Goal: Task Accomplishment & Management: Complete application form

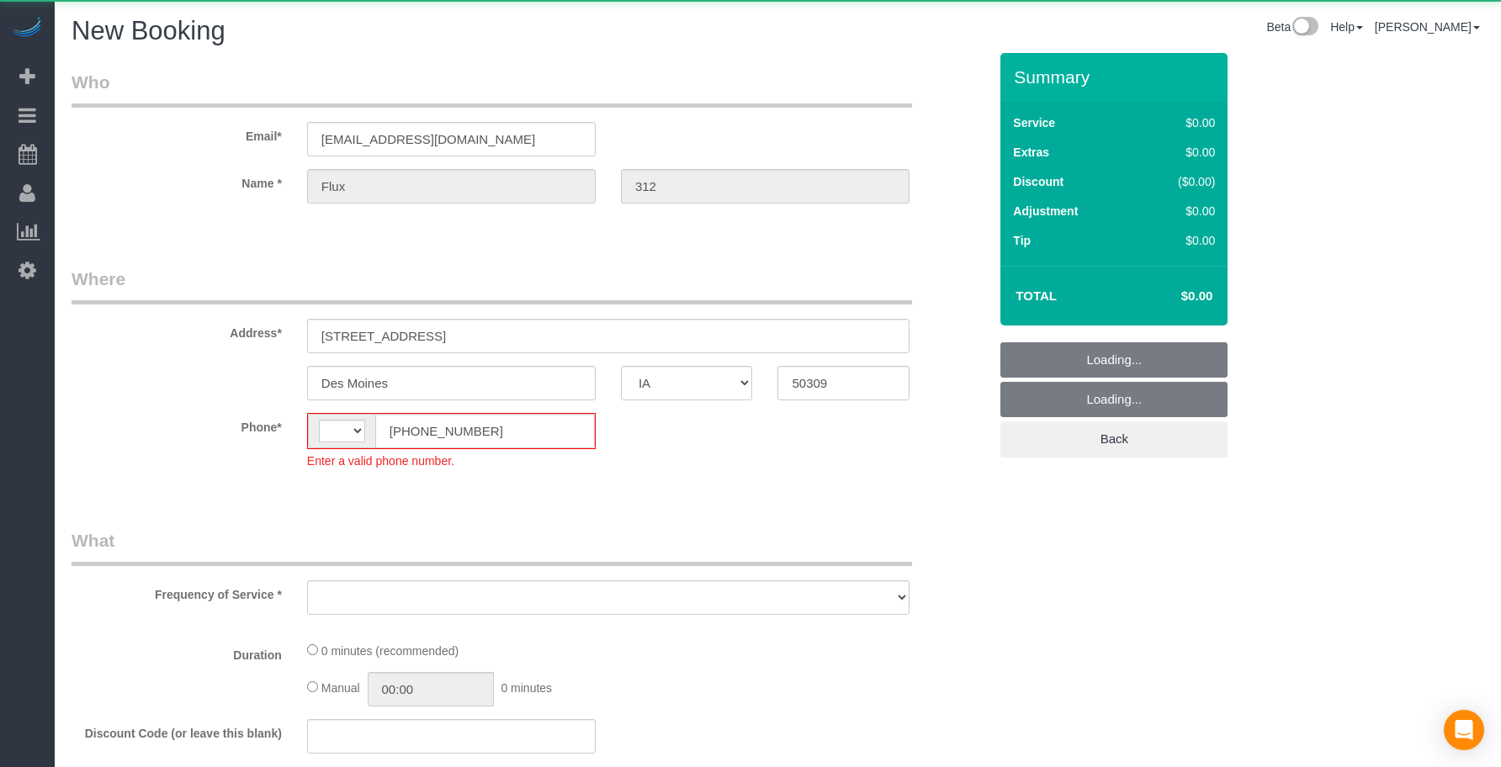
select select "IA"
select select "object:3818"
select select "string:[GEOGRAPHIC_DATA]"
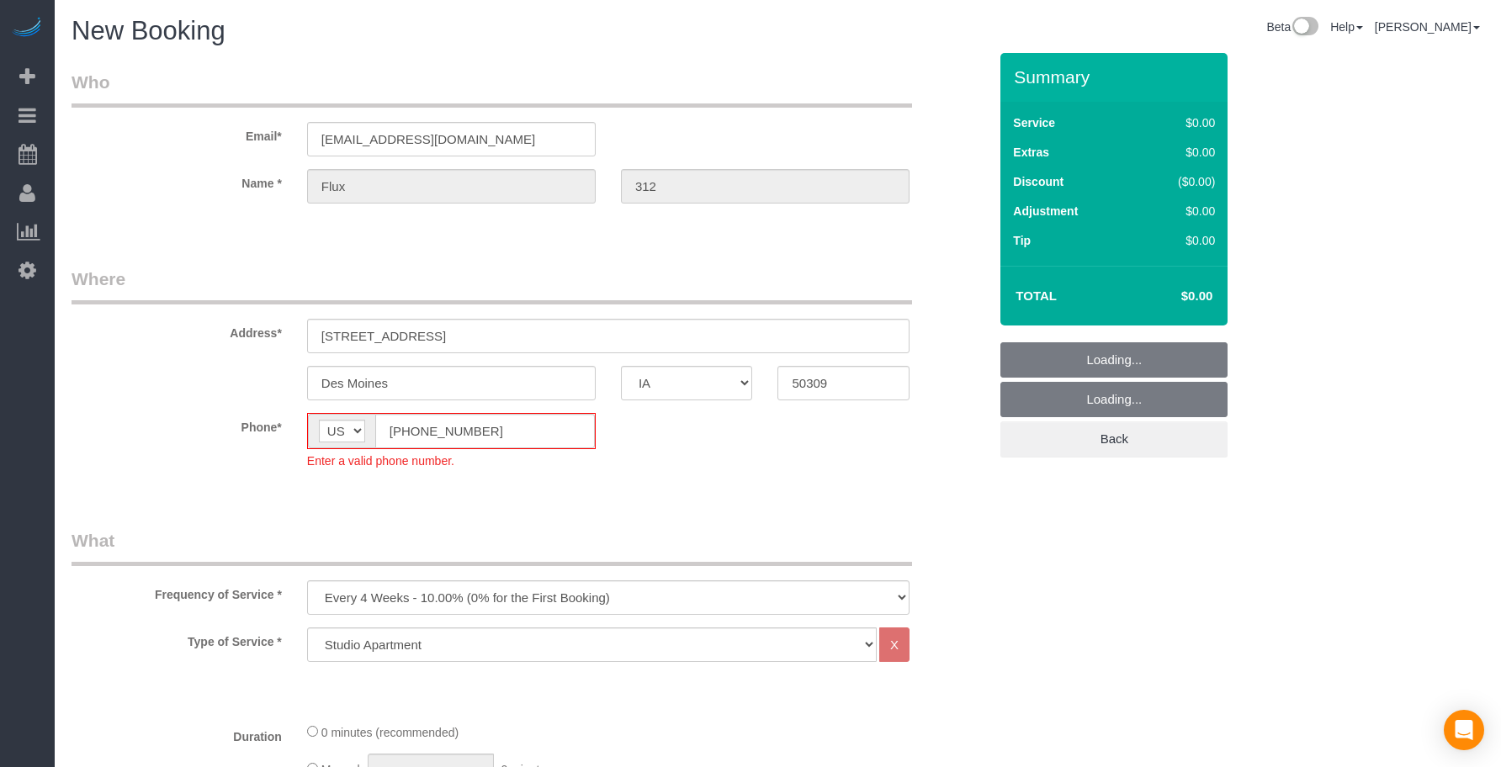
select select "object:4154"
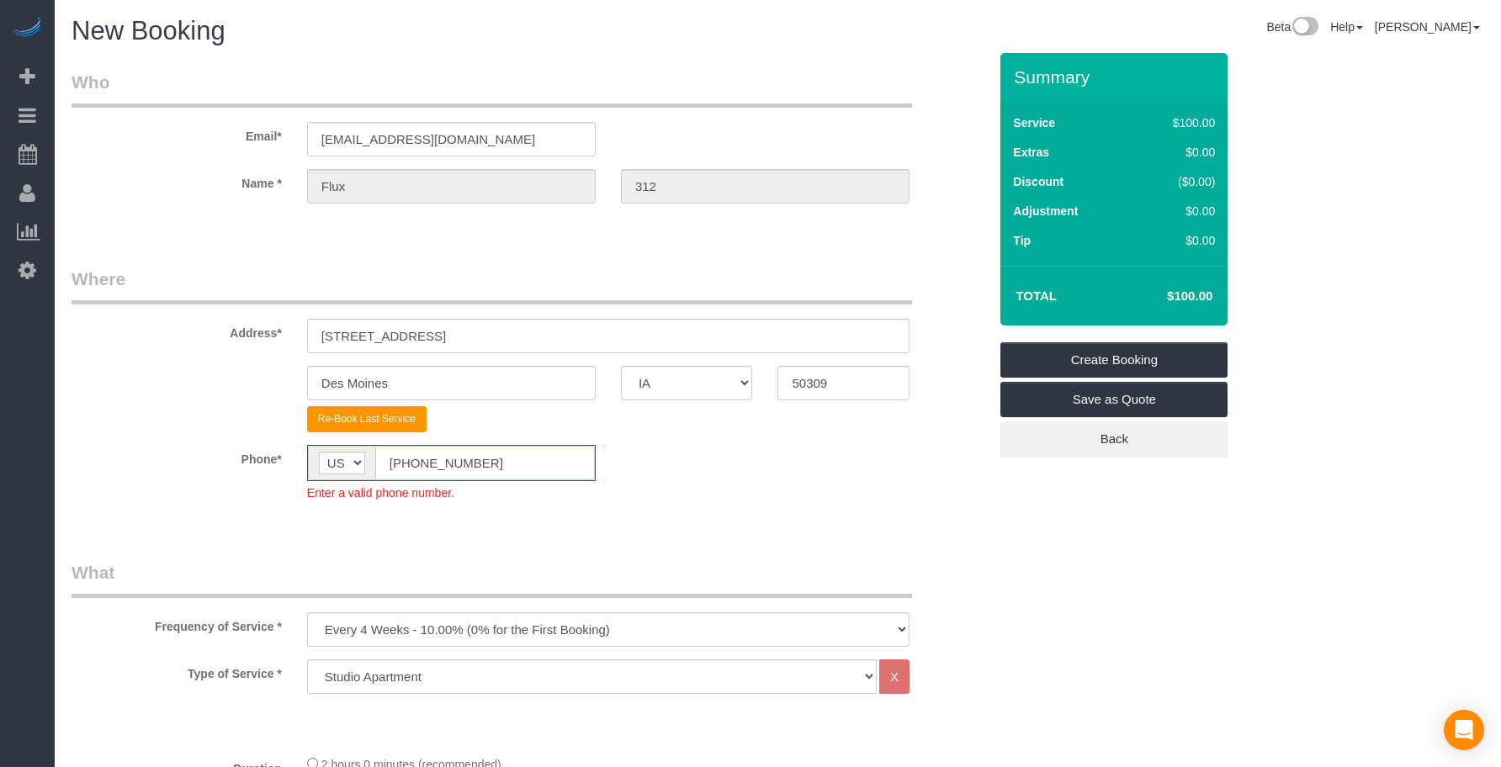
click at [375, 451] on input "[PHONE_NUMBER]" at bounding box center [485, 463] width 220 height 34
paste input "15) 305-3231"
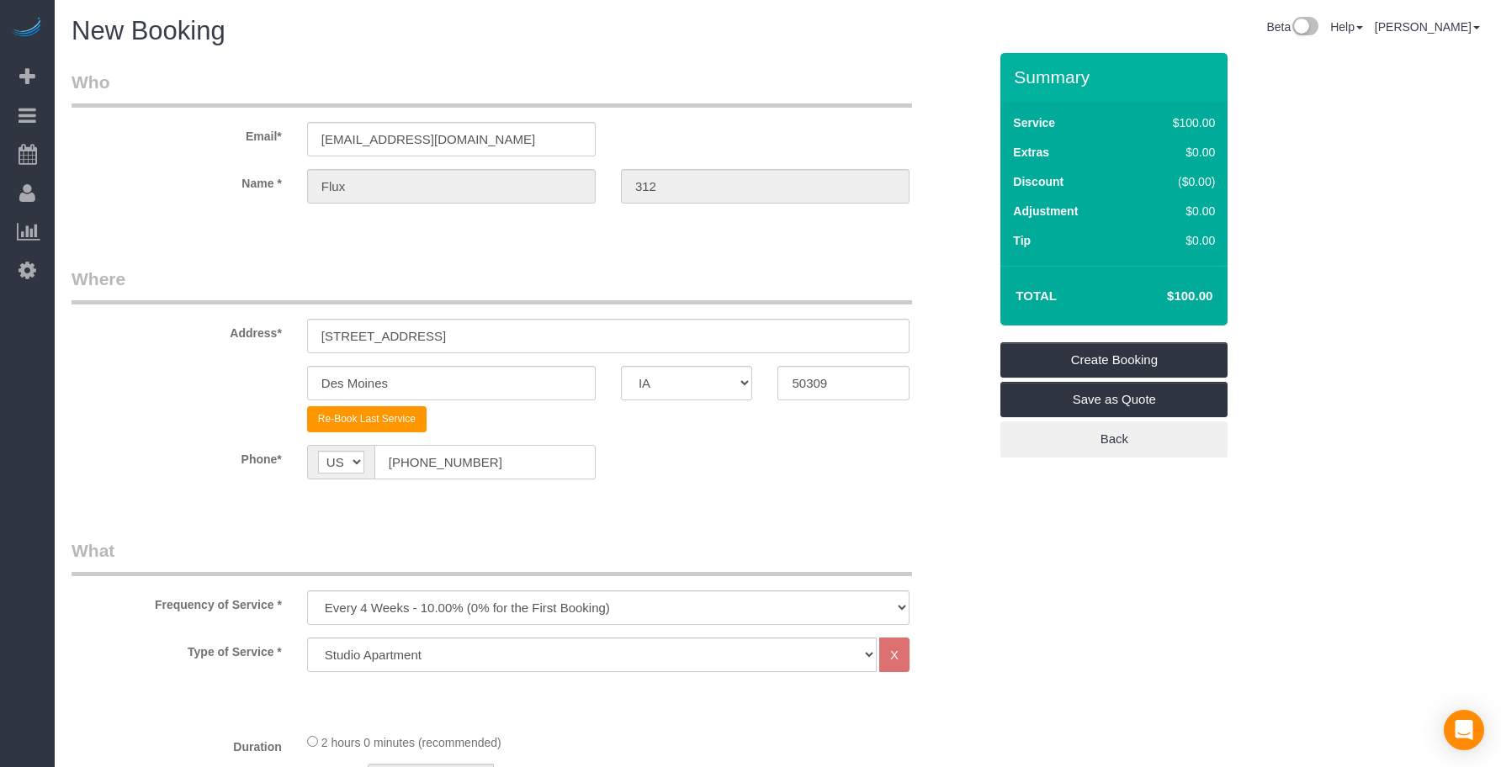
type input "[PHONE_NUMBER]"
drag, startPoint x: 526, startPoint y: 532, endPoint x: 514, endPoint y: 554, distance: 24.8
drag, startPoint x: 482, startPoint y: 609, endPoint x: 478, endPoint y: 595, distance: 14.1
click at [482, 609] on select "Every 6 Weeks (0% for the First Booking) One Time Every 8 Weeks (0% for the Fir…" at bounding box center [608, 607] width 602 height 34
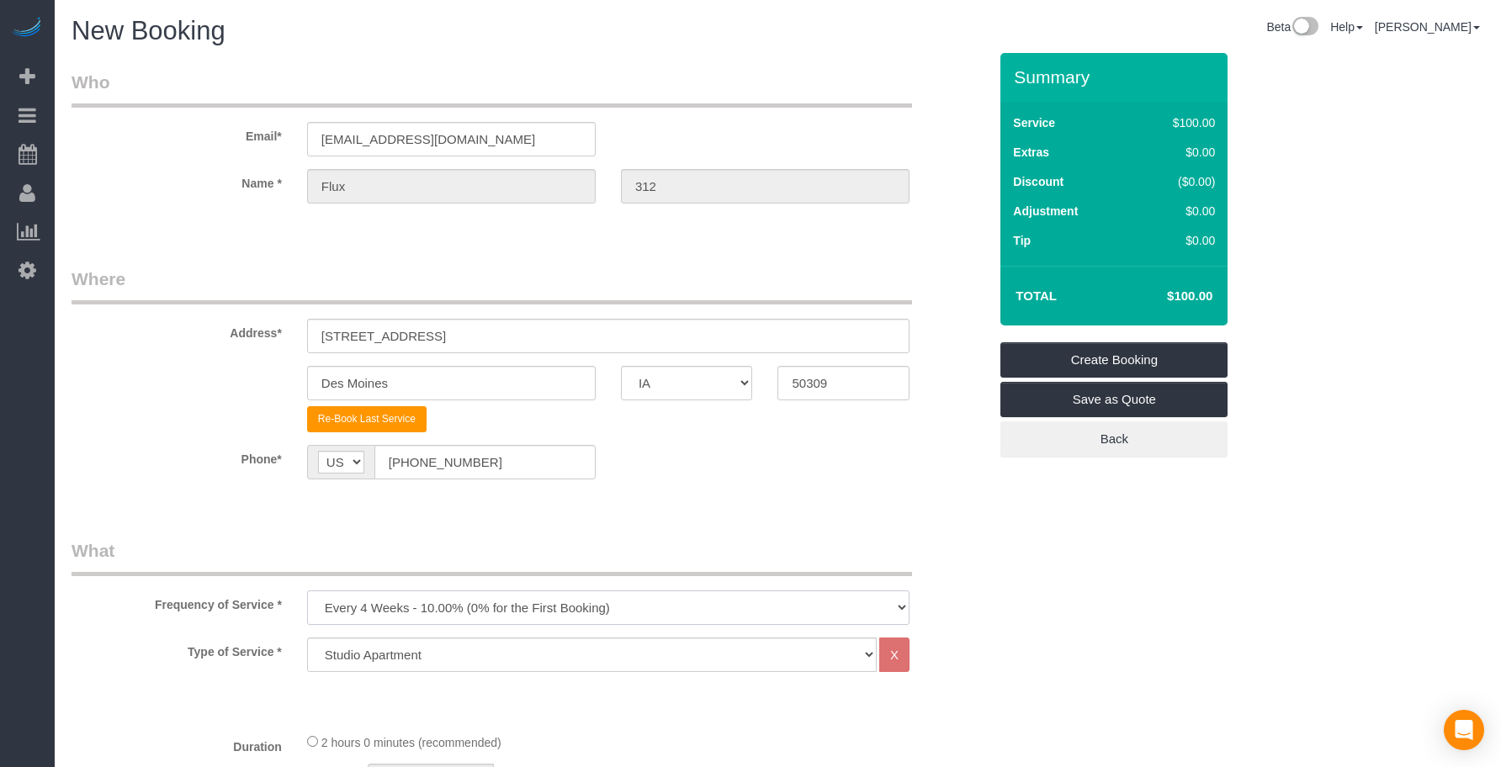
select select "object:4156"
click at [307, 590] on select "Every 6 Weeks (0% for the First Booking) One Time Every 8 Weeks (0% for the Fir…" at bounding box center [608, 607] width 602 height 34
click at [479, 538] on legend "What" at bounding box center [491, 557] width 840 height 38
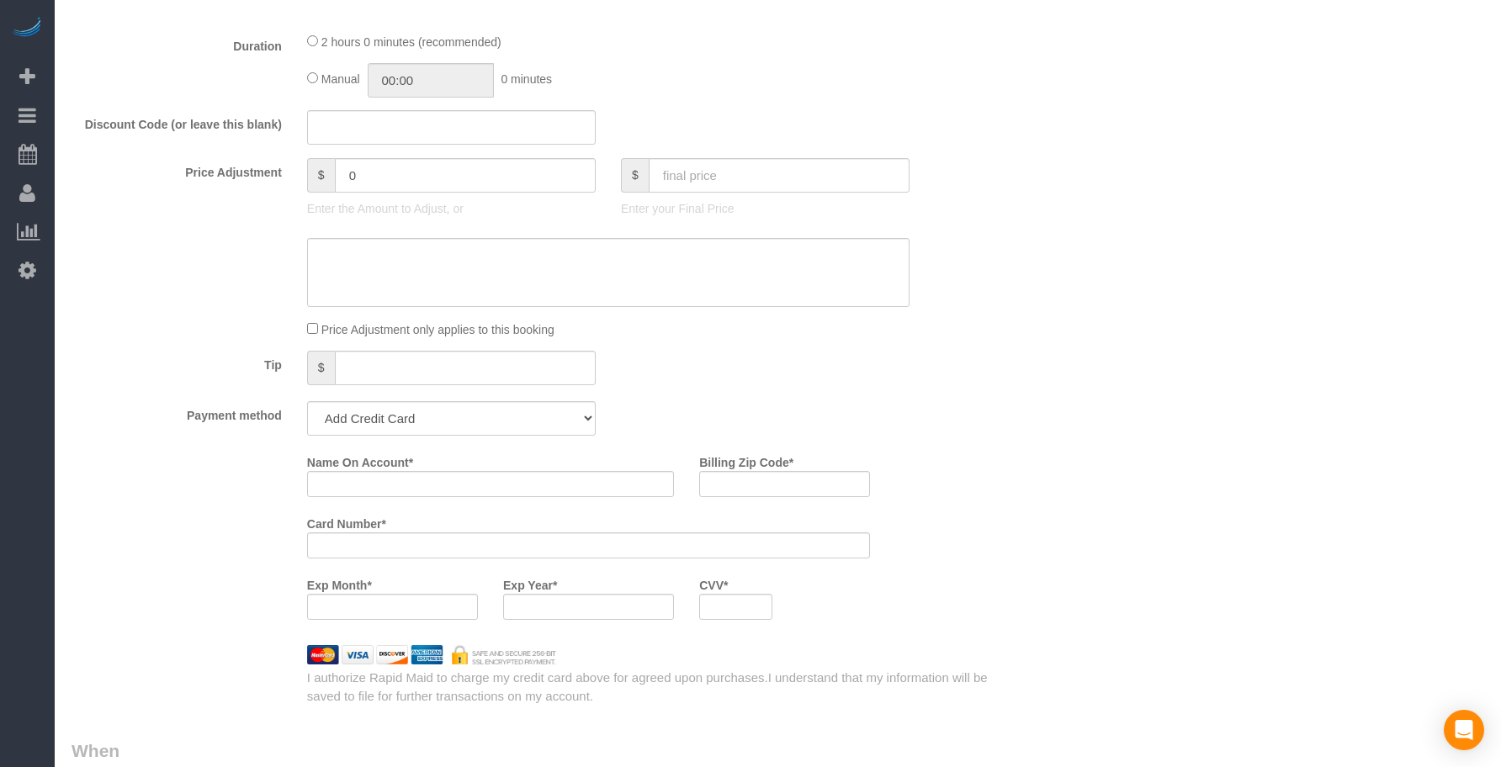
scroll to position [280, 0]
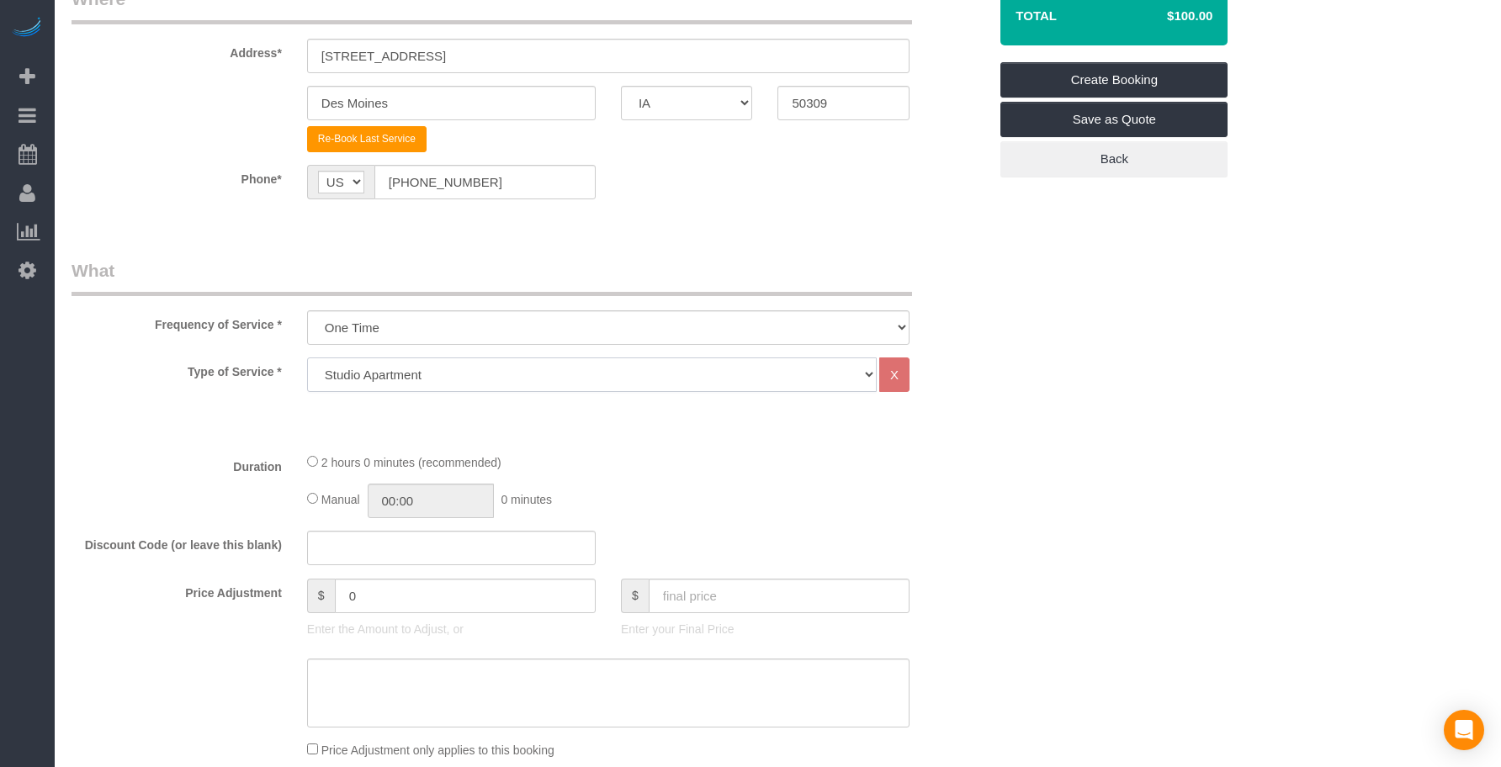
click at [434, 372] on select "Studio Apartment 1 Bedroom Home 2 Bedroom Home 3 Bedroom Home 4 Bedroom Home 5 …" at bounding box center [591, 374] width 569 height 34
select select "18"
click at [307, 357] on select "Studio Apartment 1 Bedroom Home 2 Bedroom Home 3 Bedroom Home 4 Bedroom Home 5 …" at bounding box center [591, 374] width 569 height 34
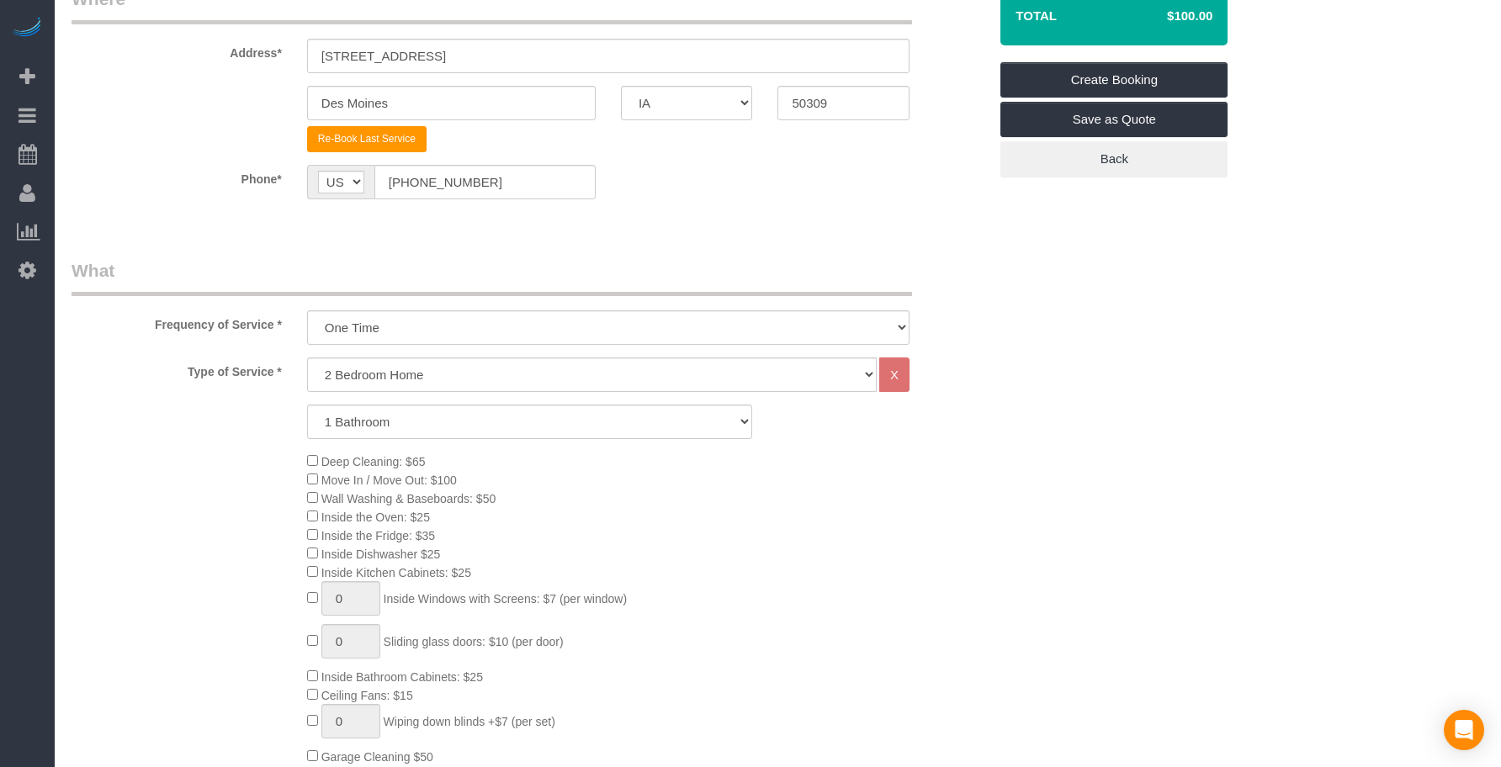
drag, startPoint x: 961, startPoint y: 492, endPoint x: 954, endPoint y: 486, distance: 8.9
click at [960, 492] on div "Deep Cleaning: $65 Move In / Move Out: $100 Wall Washing & Baseboards: $50 Insi…" at bounding box center [647, 636] width 706 height 369
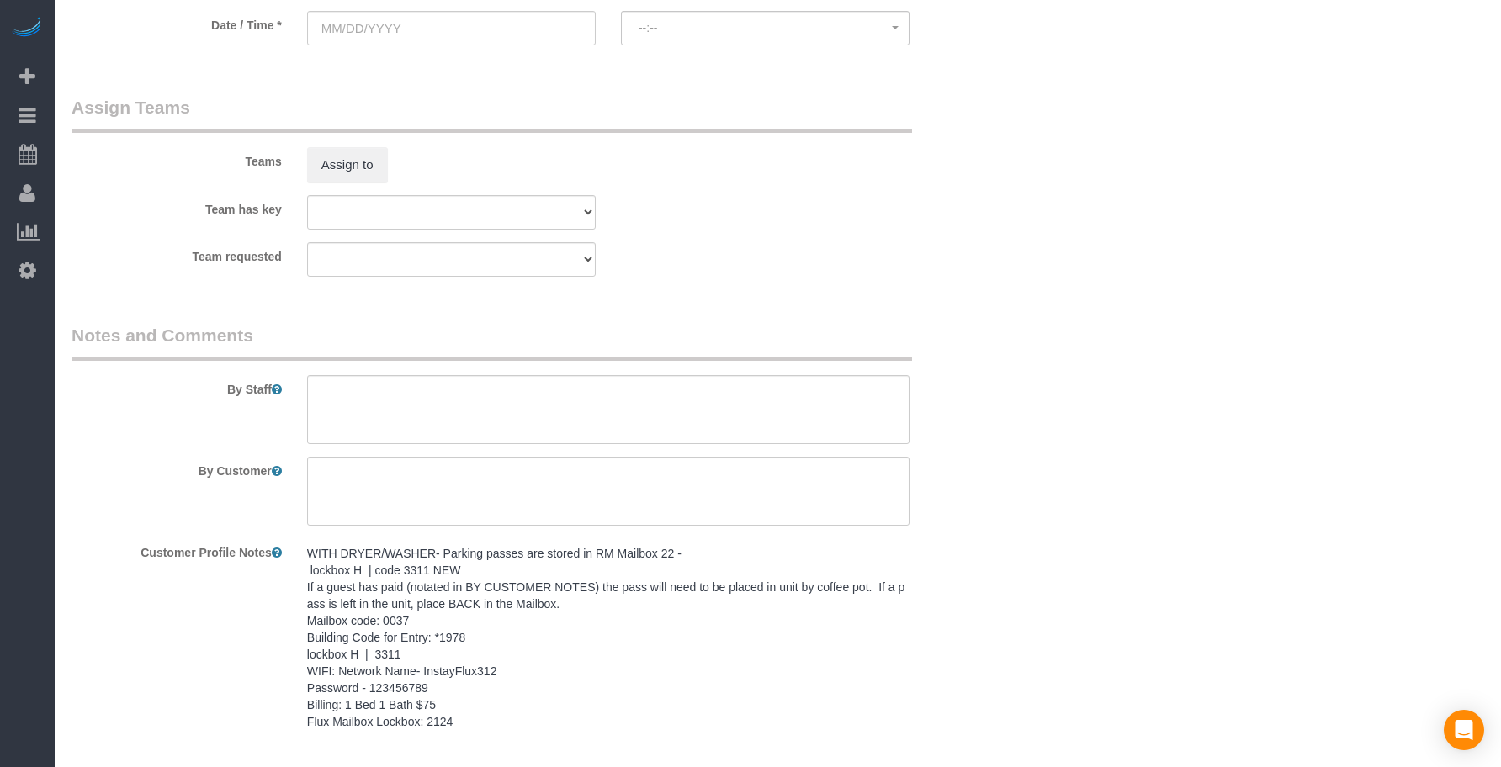
scroll to position [2008, 0]
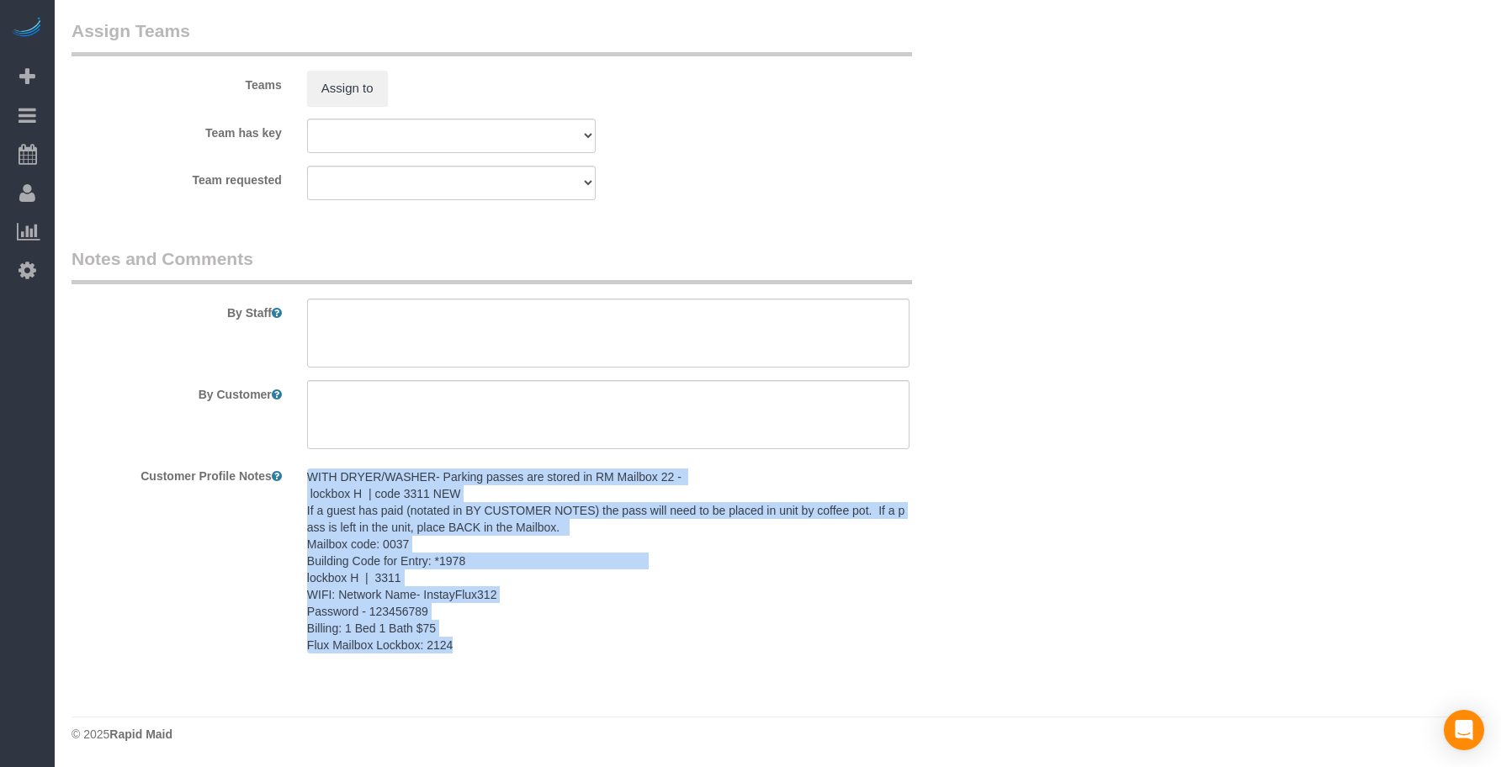
drag, startPoint x: 467, startPoint y: 648, endPoint x: 297, endPoint y: 466, distance: 248.7
click at [297, 466] on div "WITH DRYER/WASHER- Parking passes are stored in RM Mailbox 22 - lockbox H | cod…" at bounding box center [607, 562] width 627 height 200
copy pre "WITH DRYER/WASHER- Parking passes are stored in RM Mailbox 22 - lockbox H | cod…"
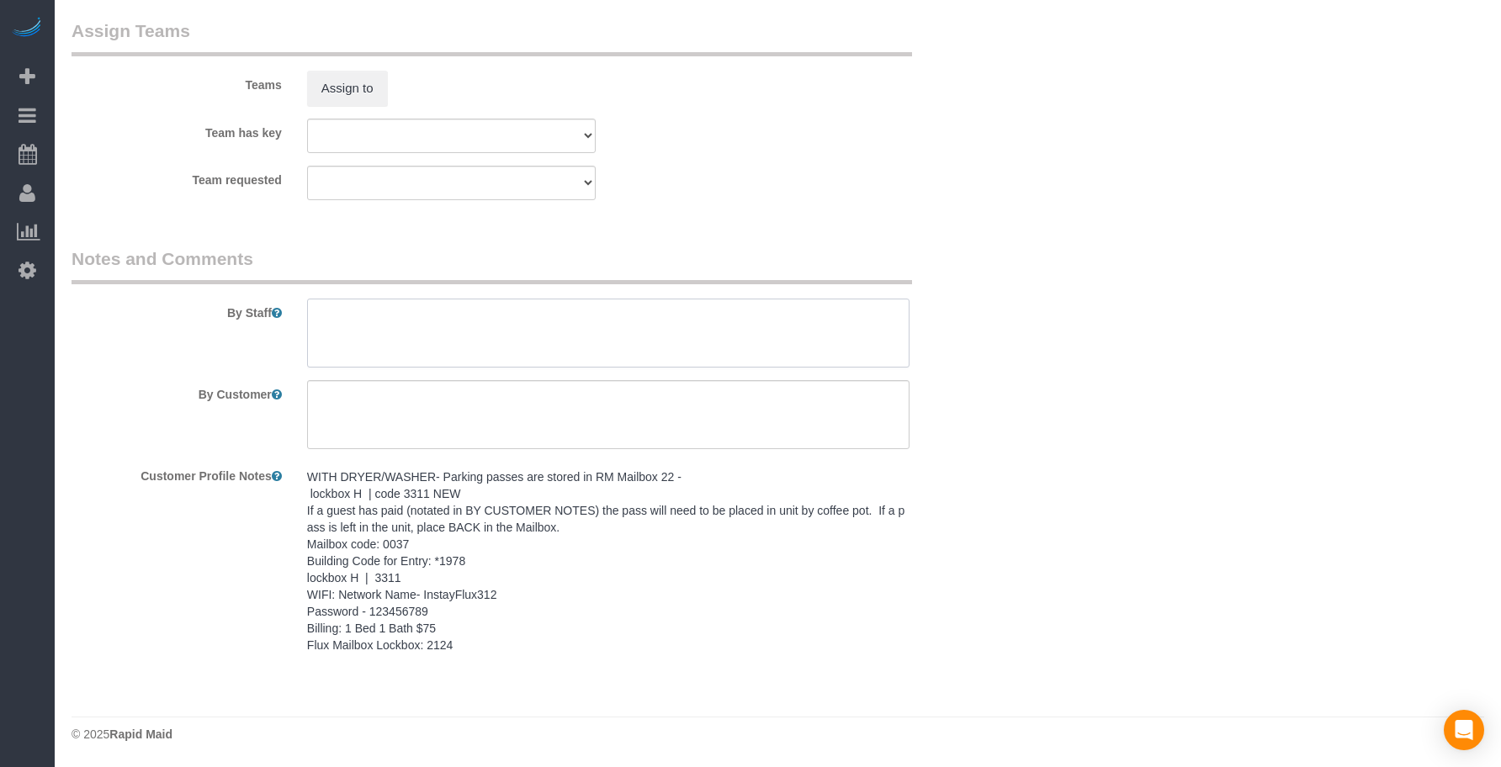
click at [402, 311] on textarea at bounding box center [608, 333] width 602 height 69
paste textarea "WITH DRYER/WASHER- Parking passes are stored in RM Mailbox 22 - lockbox H | cod…"
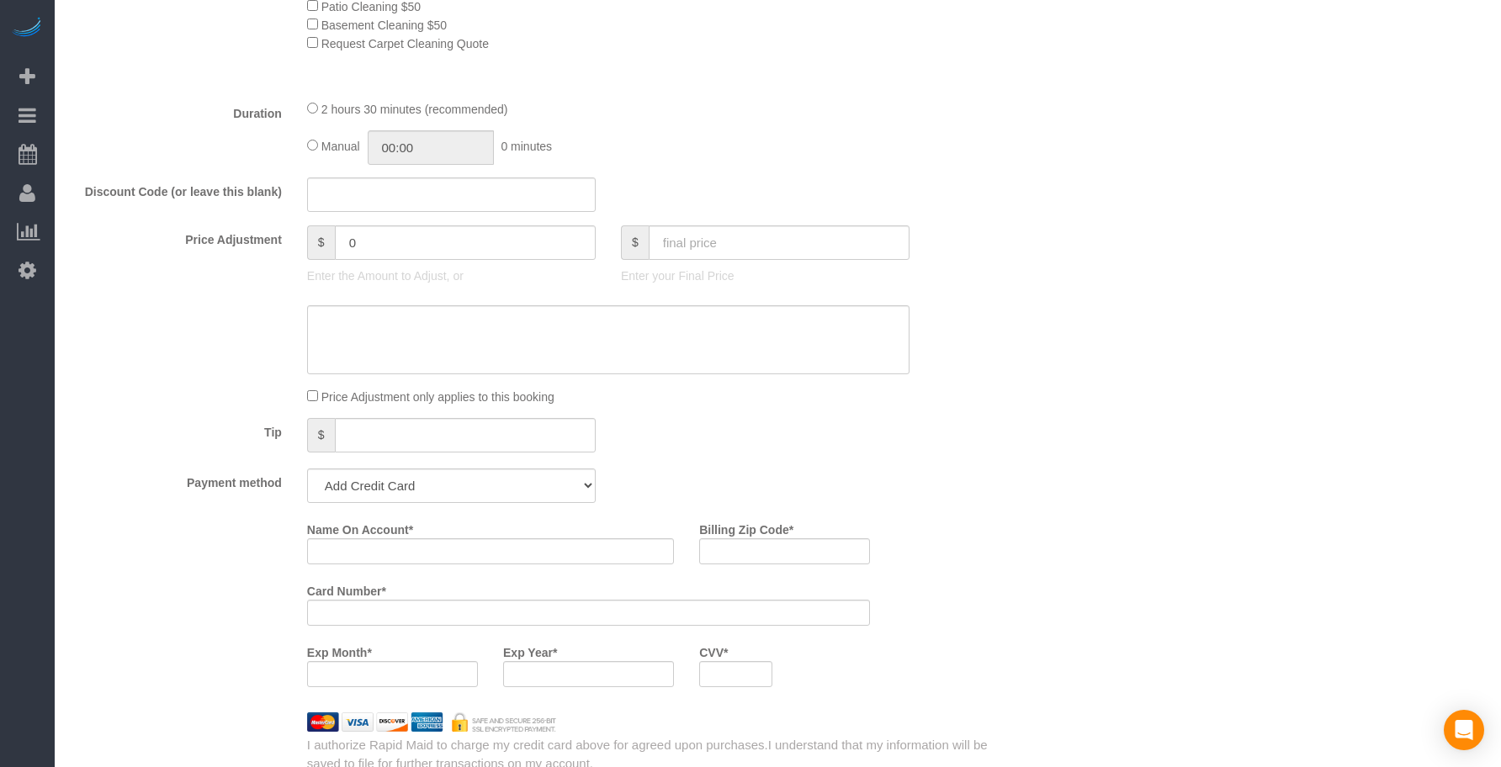
scroll to position [1167, 0]
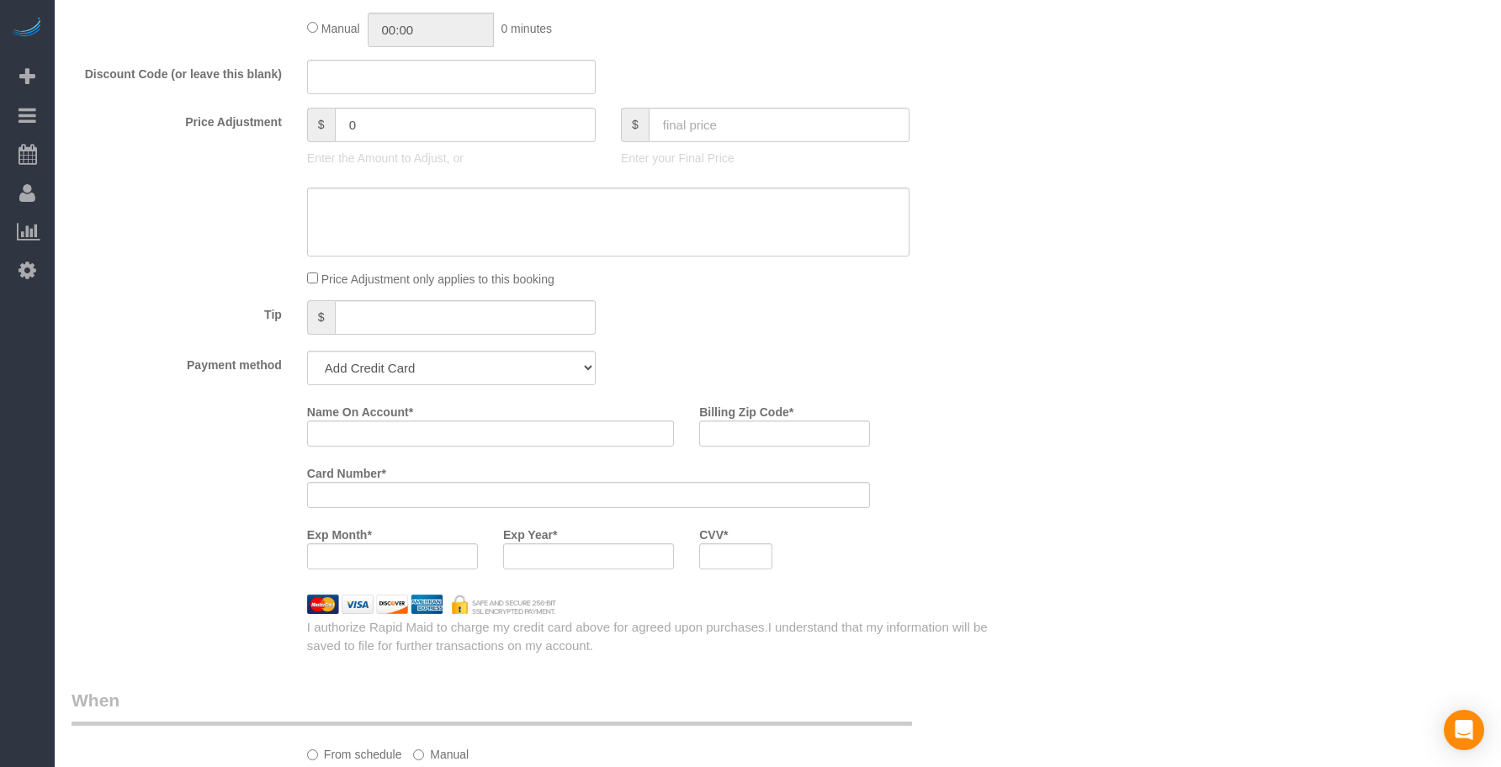
type textarea "WITH DRYER/WASHER- Parking passes are stored in RM Mailbox 22 - lockbox H | cod…"
click at [452, 368] on select "Add Credit Card Cash Check Paypal" at bounding box center [451, 368] width 288 height 34
select select "string:check"
click at [307, 351] on select "Add Credit Card Cash Check Paypal" at bounding box center [451, 368] width 288 height 34
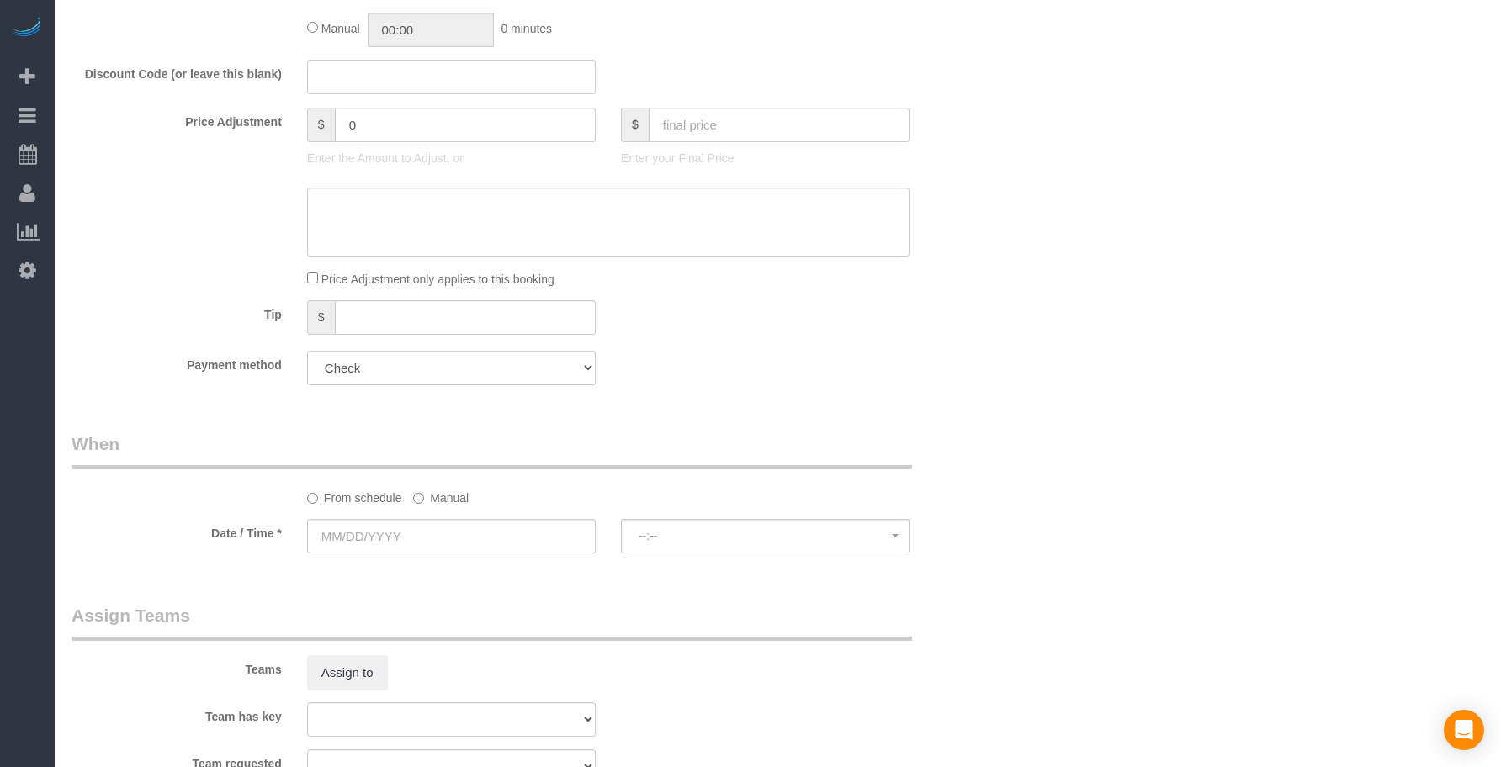
click at [432, 528] on input "text" at bounding box center [451, 536] width 288 height 34
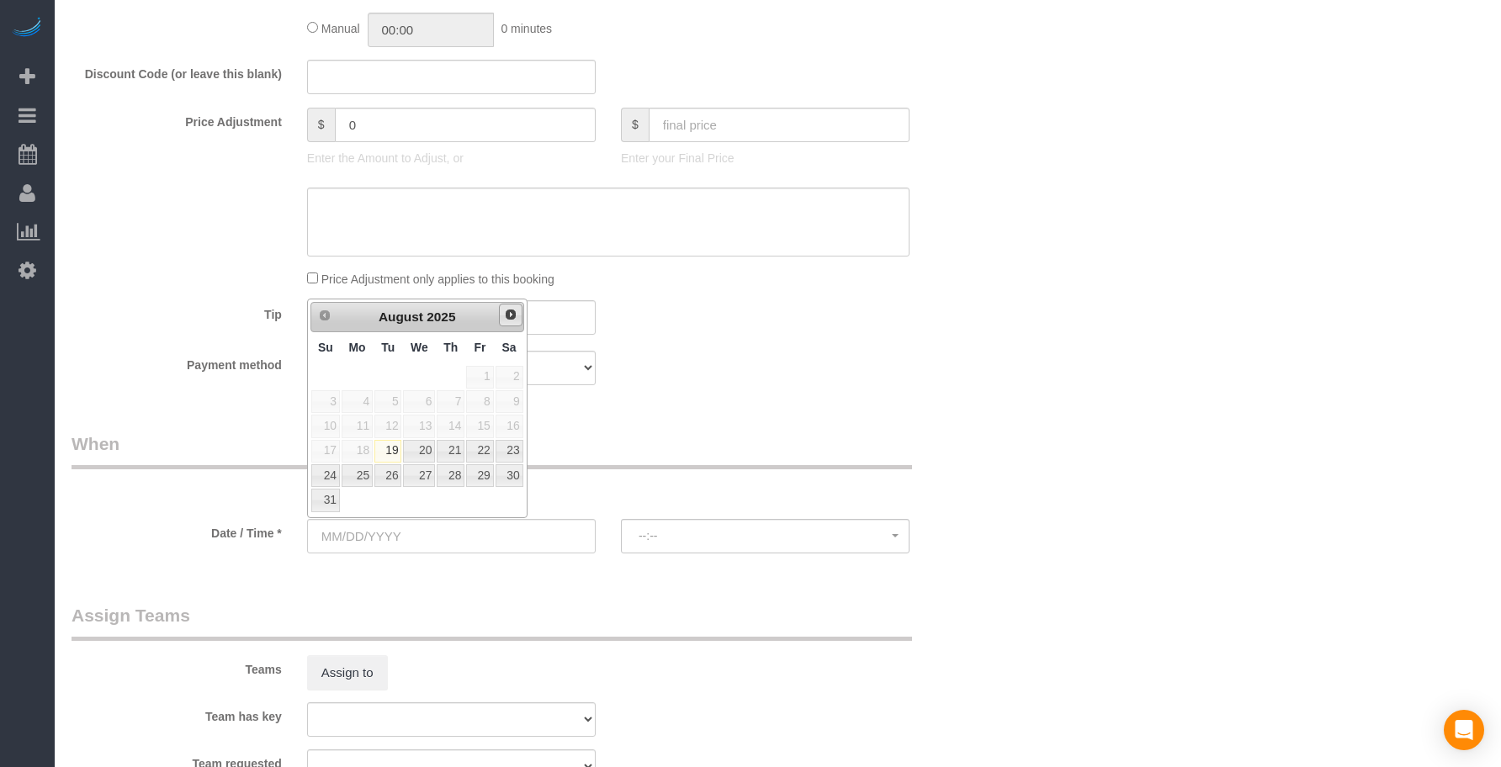
click at [508, 320] on span "Next" at bounding box center [510, 314] width 13 height 13
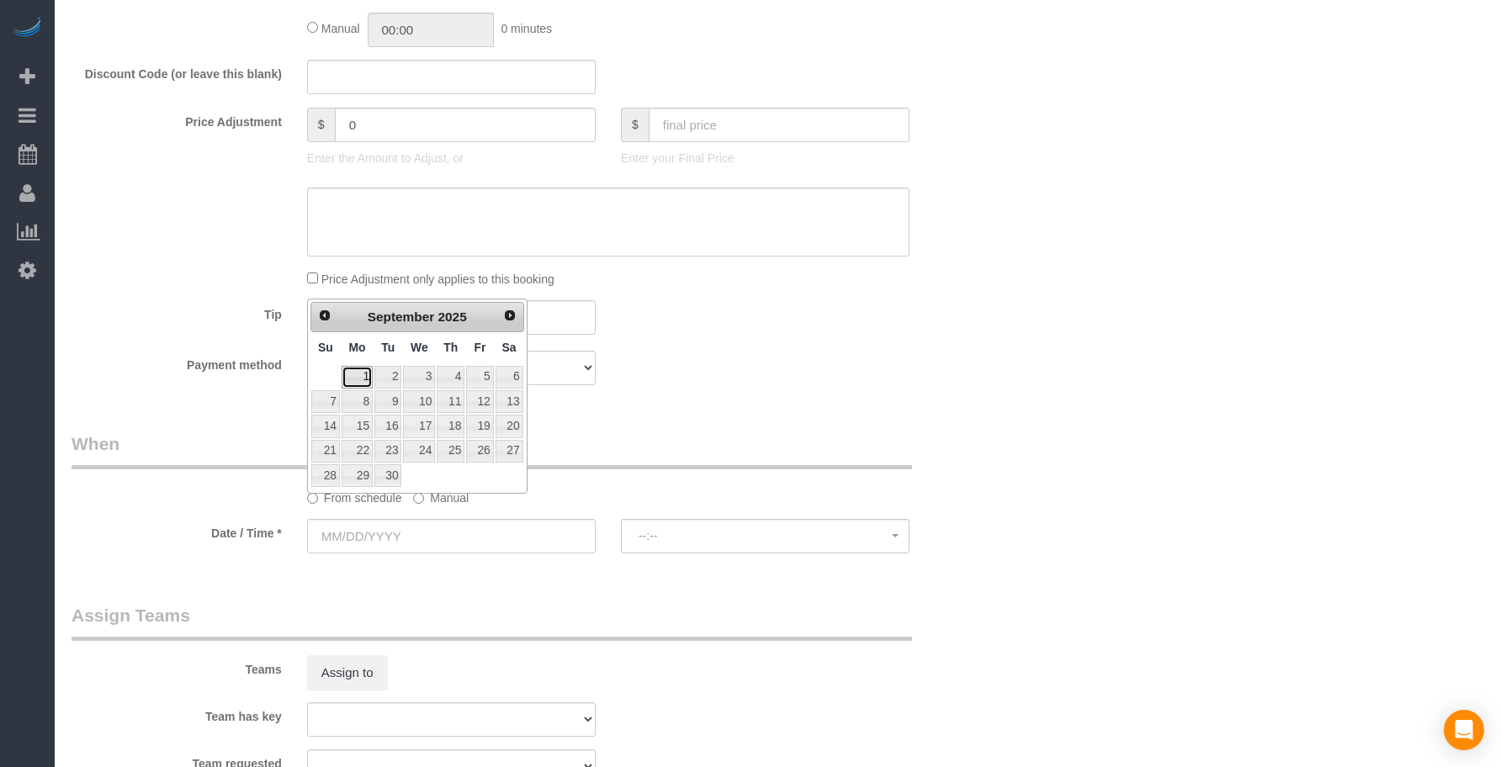
click at [368, 382] on link "1" at bounding box center [356, 377] width 31 height 23
type input "[DATE]"
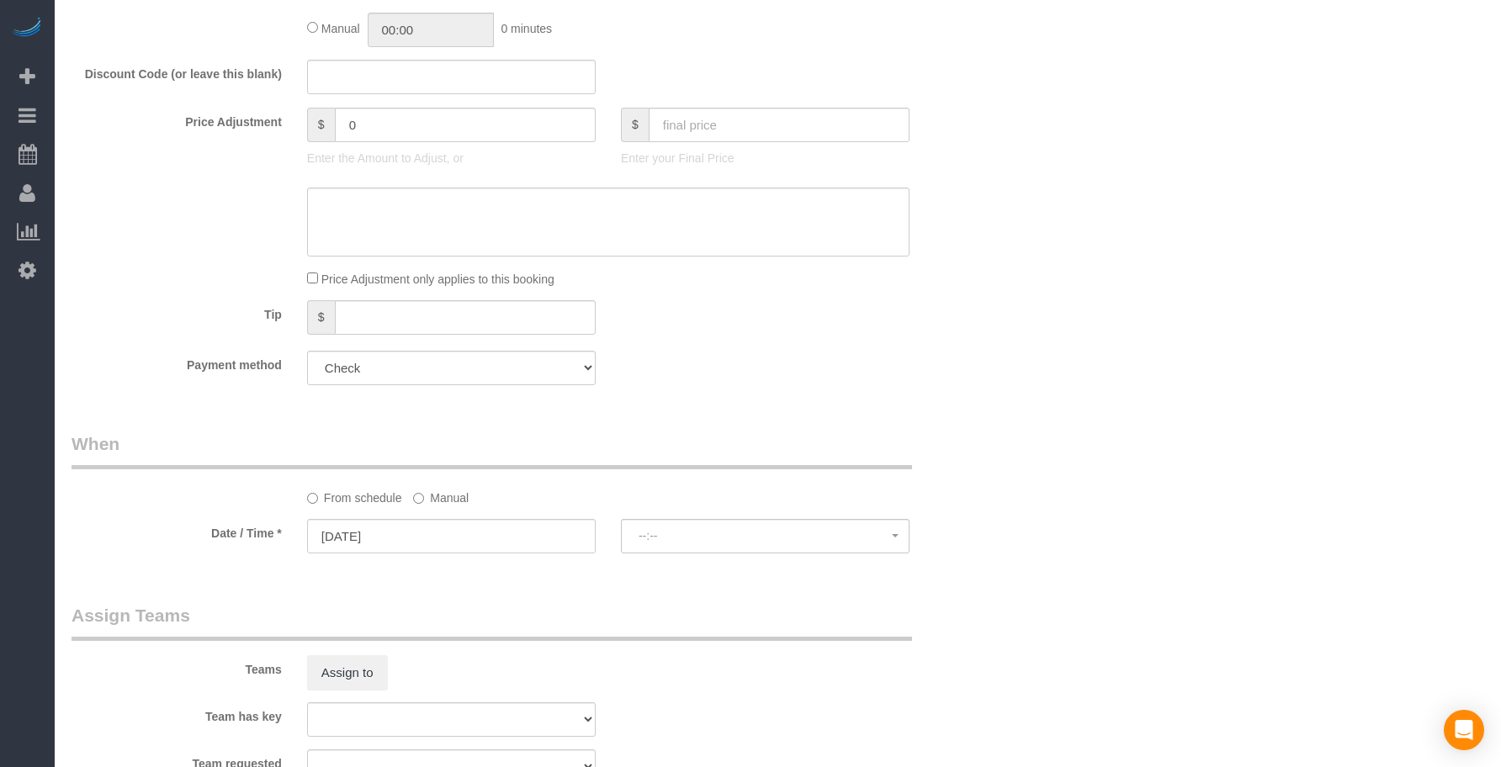
click at [738, 442] on legend "When" at bounding box center [491, 450] width 840 height 38
click at [728, 555] on div at bounding box center [765, 554] width 288 height 6
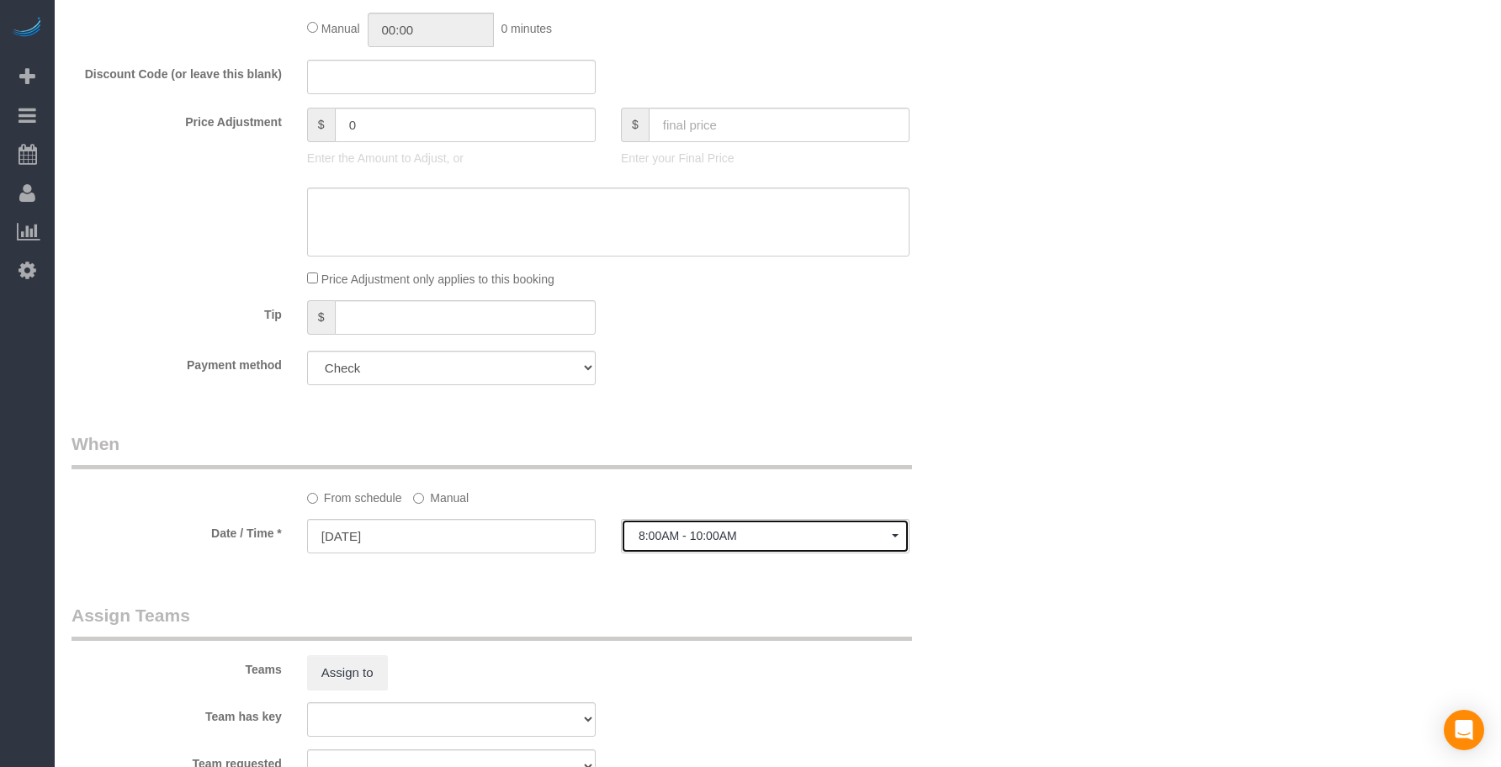
click at [724, 541] on span "8:00AM - 10:00AM" at bounding box center [764, 535] width 253 height 13
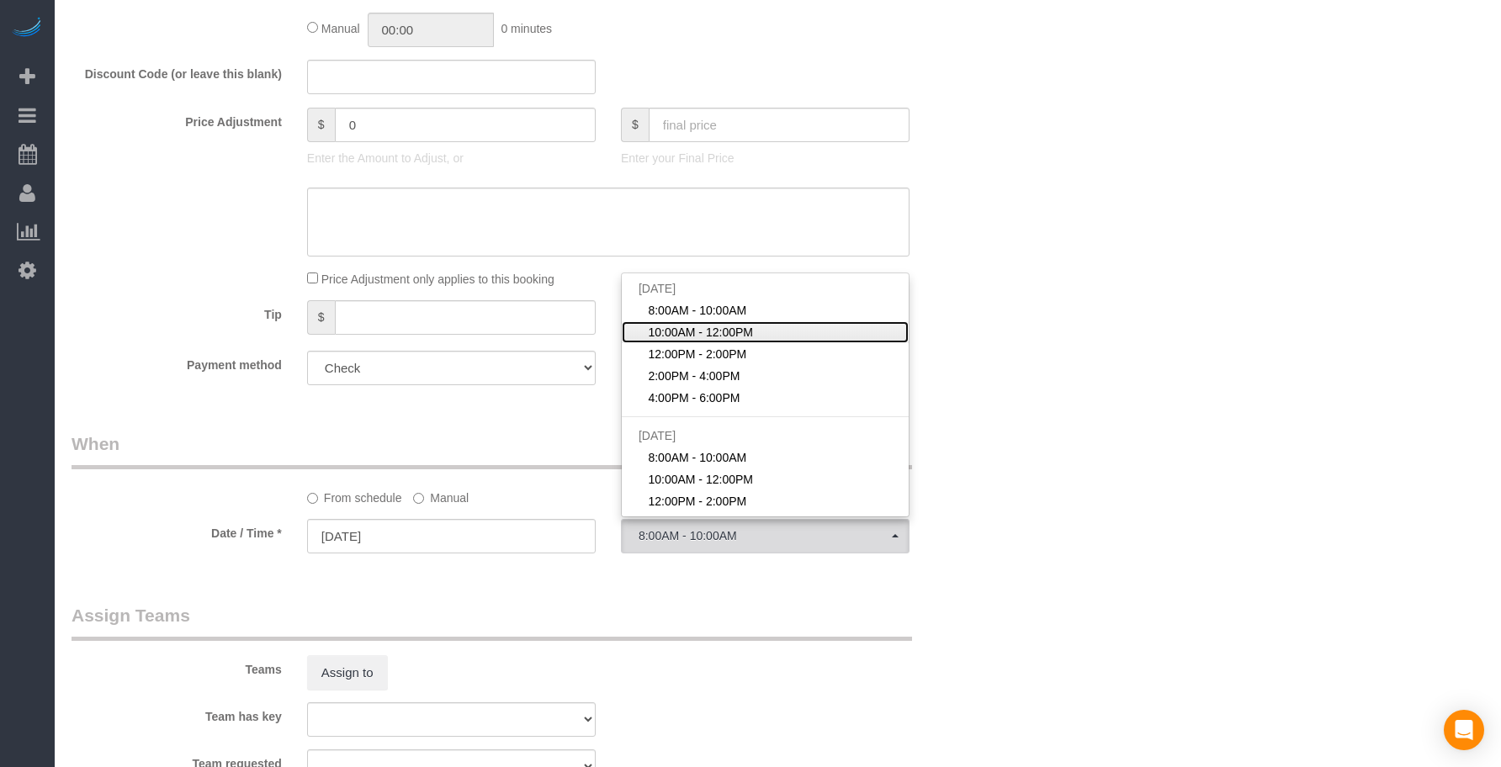
click at [710, 327] on span "10:00AM - 12:00PM" at bounding box center [700, 332] width 105 height 17
select select "spot2"
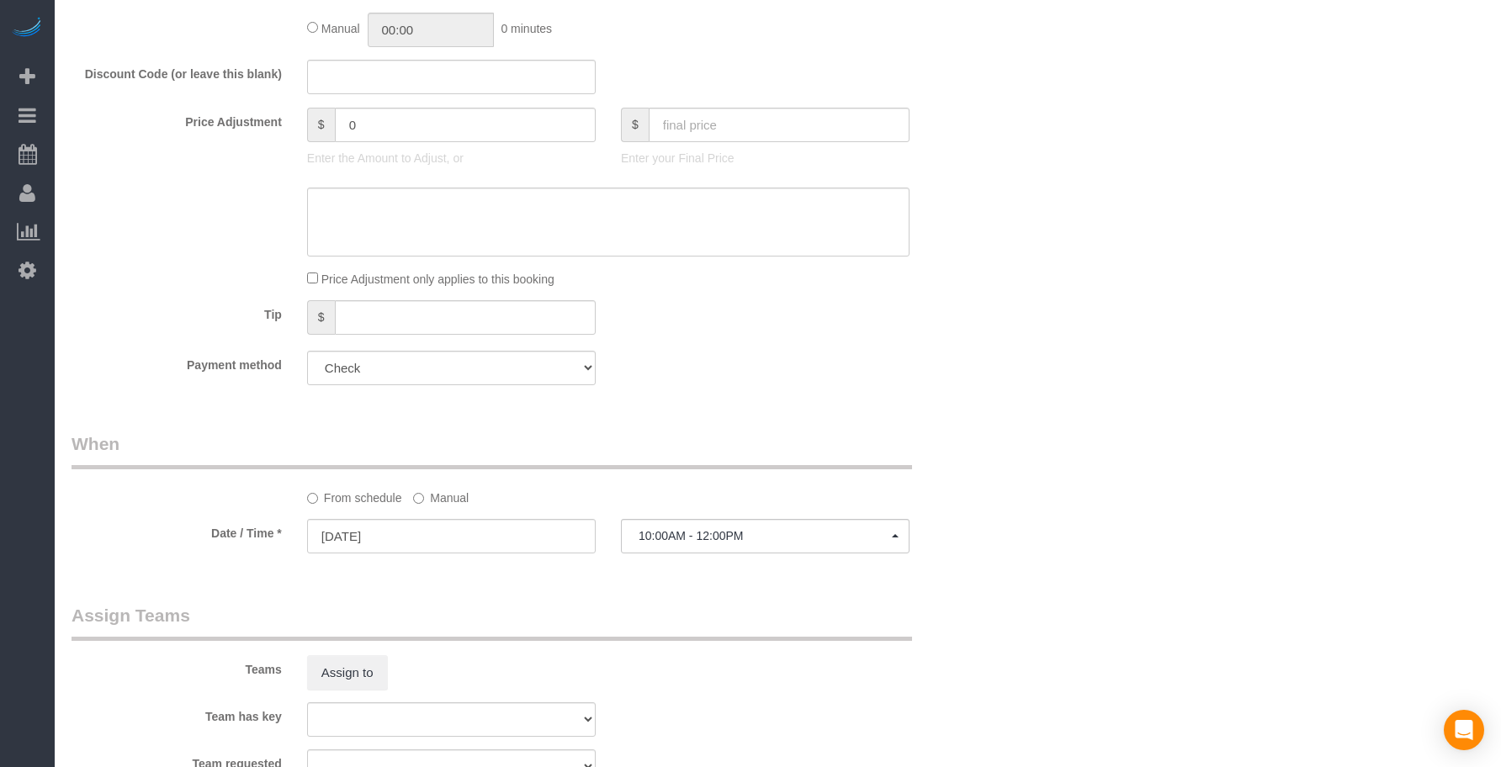
click at [962, 403] on div "Who Email* [EMAIL_ADDRESS][DOMAIN_NAME] Name * Flux 312 Where Address* [STREET_…" at bounding box center [529, 89] width 941 height 2406
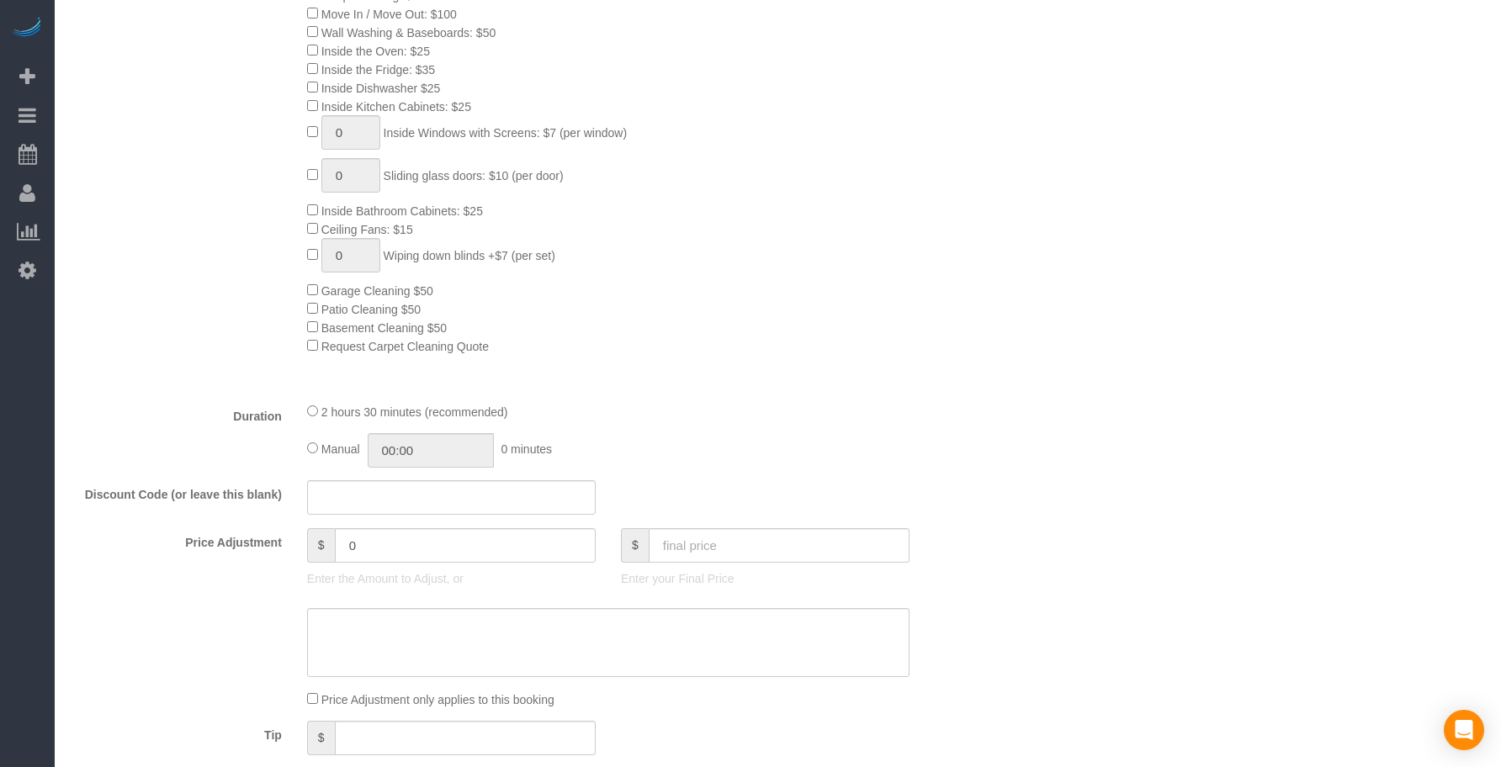
scroll to position [185, 0]
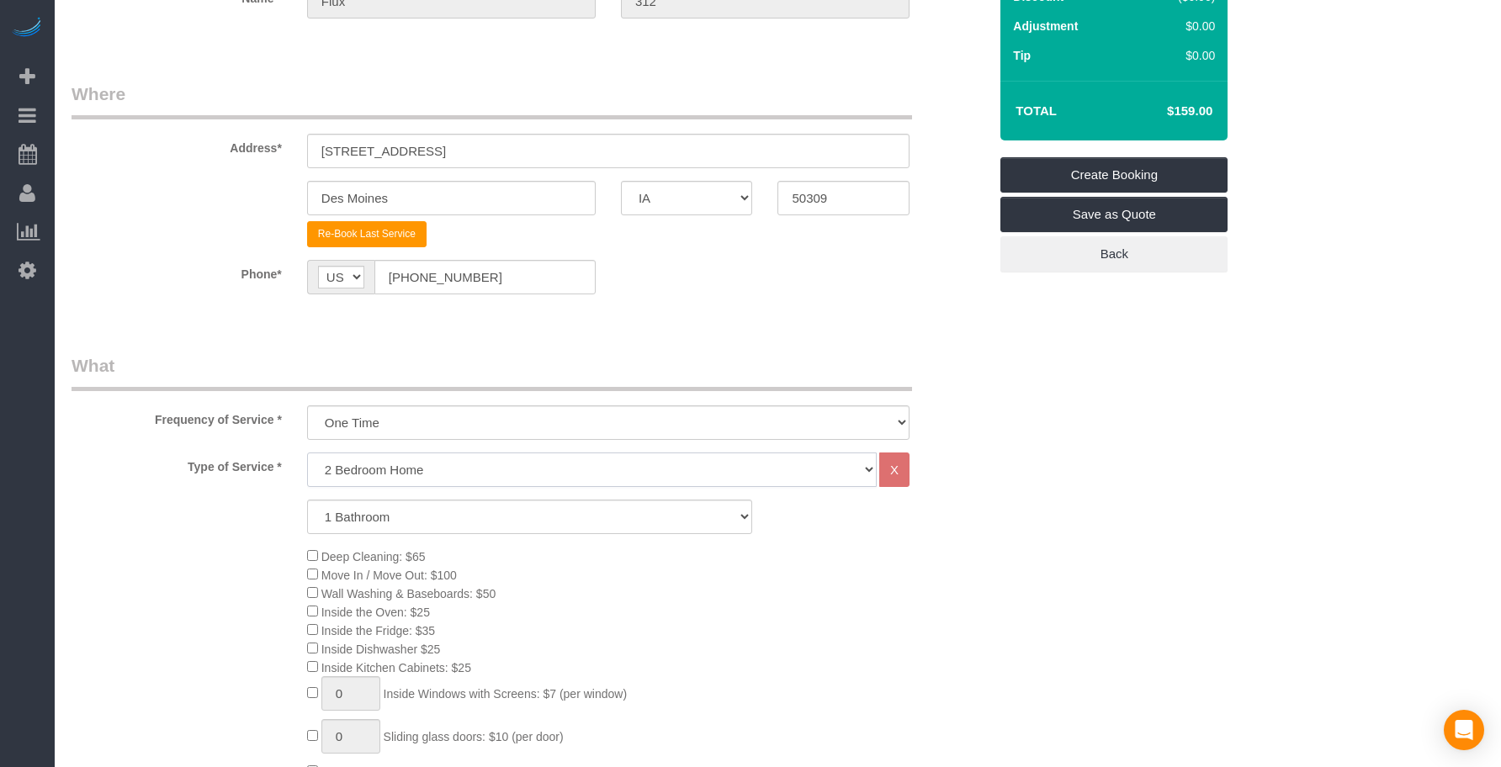
drag, startPoint x: 468, startPoint y: 468, endPoint x: 457, endPoint y: 466, distance: 11.9
click at [468, 468] on select "Studio Apartment 1 Bedroom Home 2 Bedroom Home 3 Bedroom Home 4 Bedroom Home 5 …" at bounding box center [591, 470] width 569 height 34
select select "25"
click at [307, 453] on select "Studio Apartment 1 Bedroom Home 2 Bedroom Home 3 Bedroom Home 4 Bedroom Home 5 …" at bounding box center [591, 470] width 569 height 34
click at [519, 454] on select "Studio Apartment 1 Bedroom Home 2 Bedroom Home 3 Bedroom Home 4 Bedroom Home 5 …" at bounding box center [591, 470] width 569 height 34
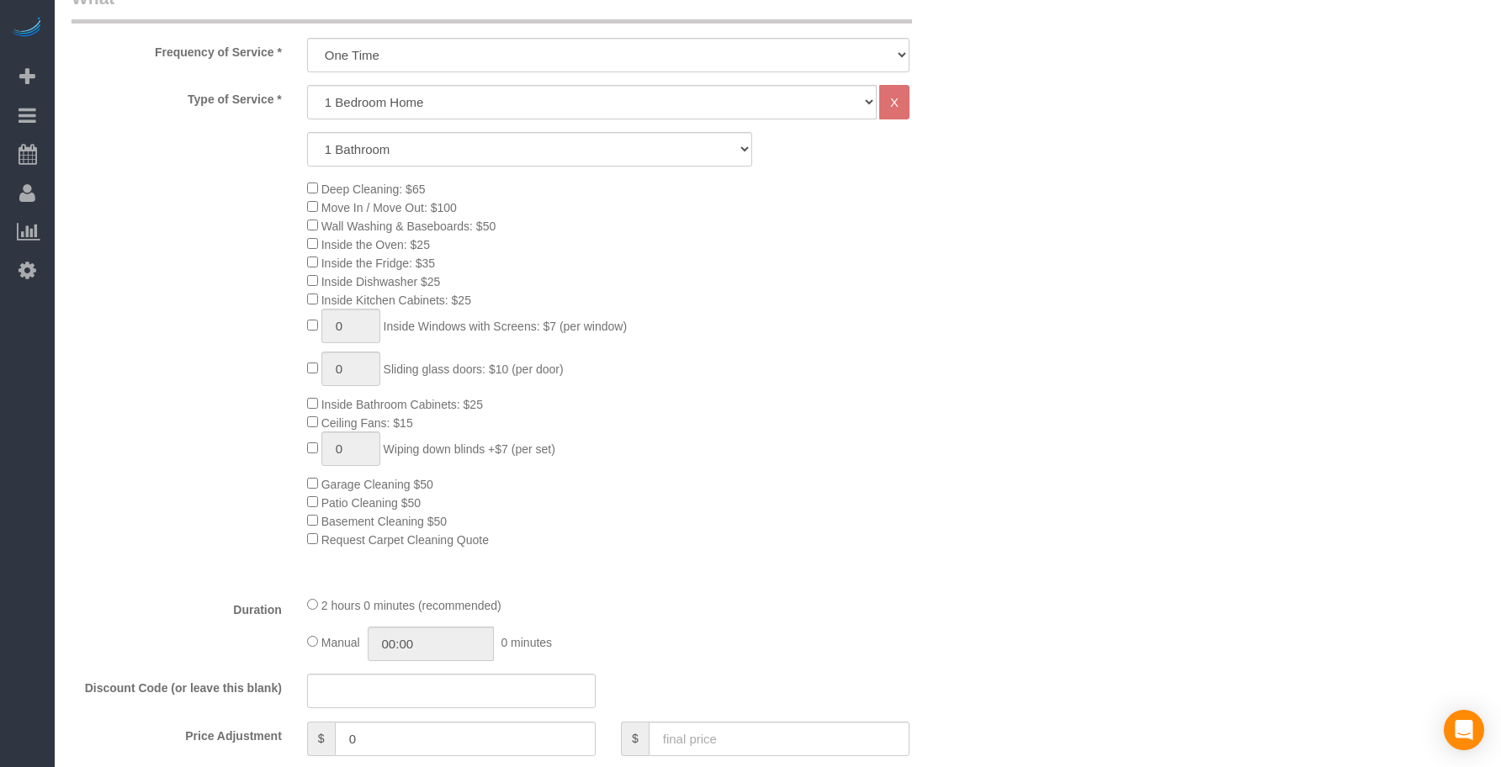
scroll to position [887, 0]
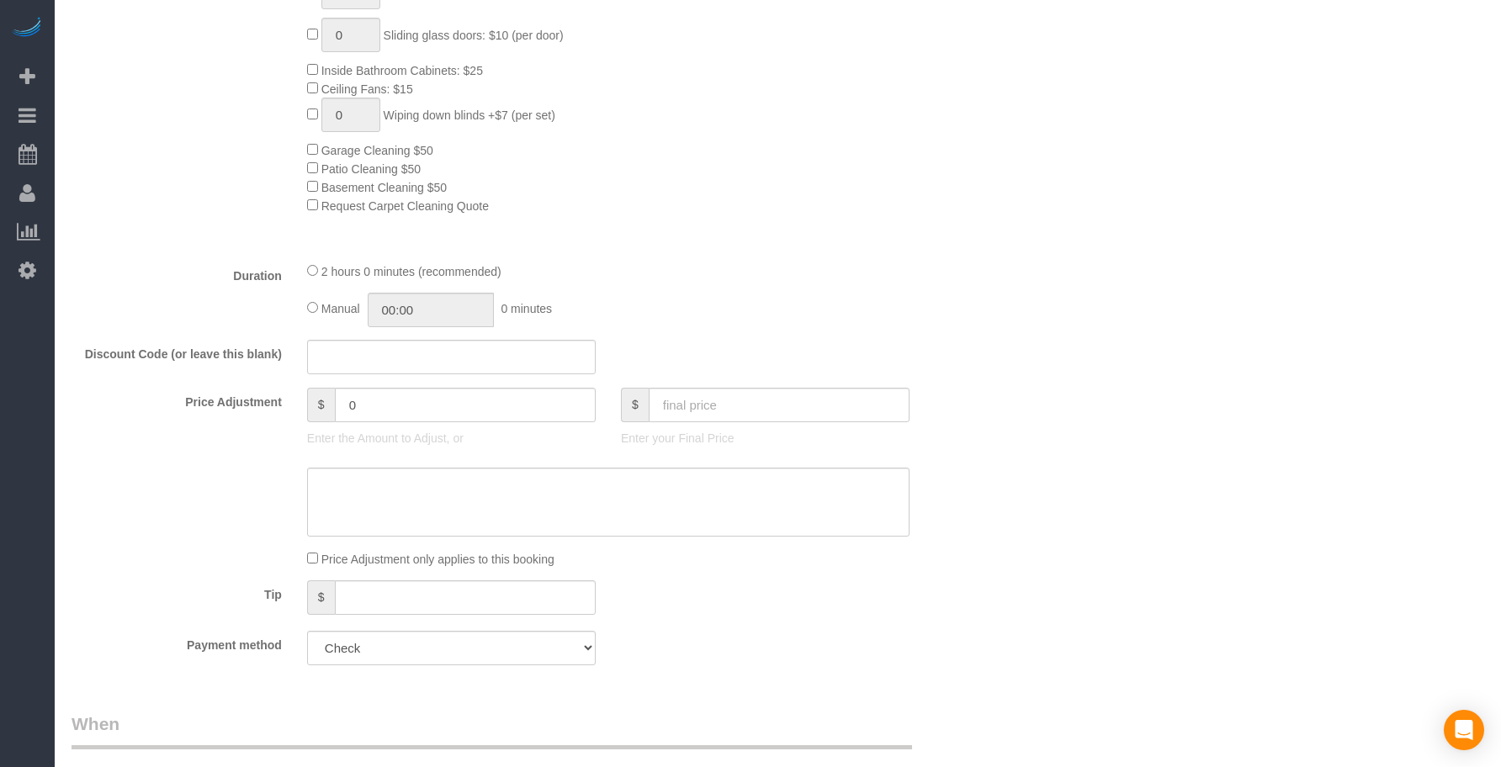
select select "spot27"
click at [696, 407] on input "text" at bounding box center [778, 405] width 261 height 34
type input "75"
click at [725, 316] on div "Manual 00:00 0 minutes" at bounding box center [608, 310] width 602 height 34
type input "-64"
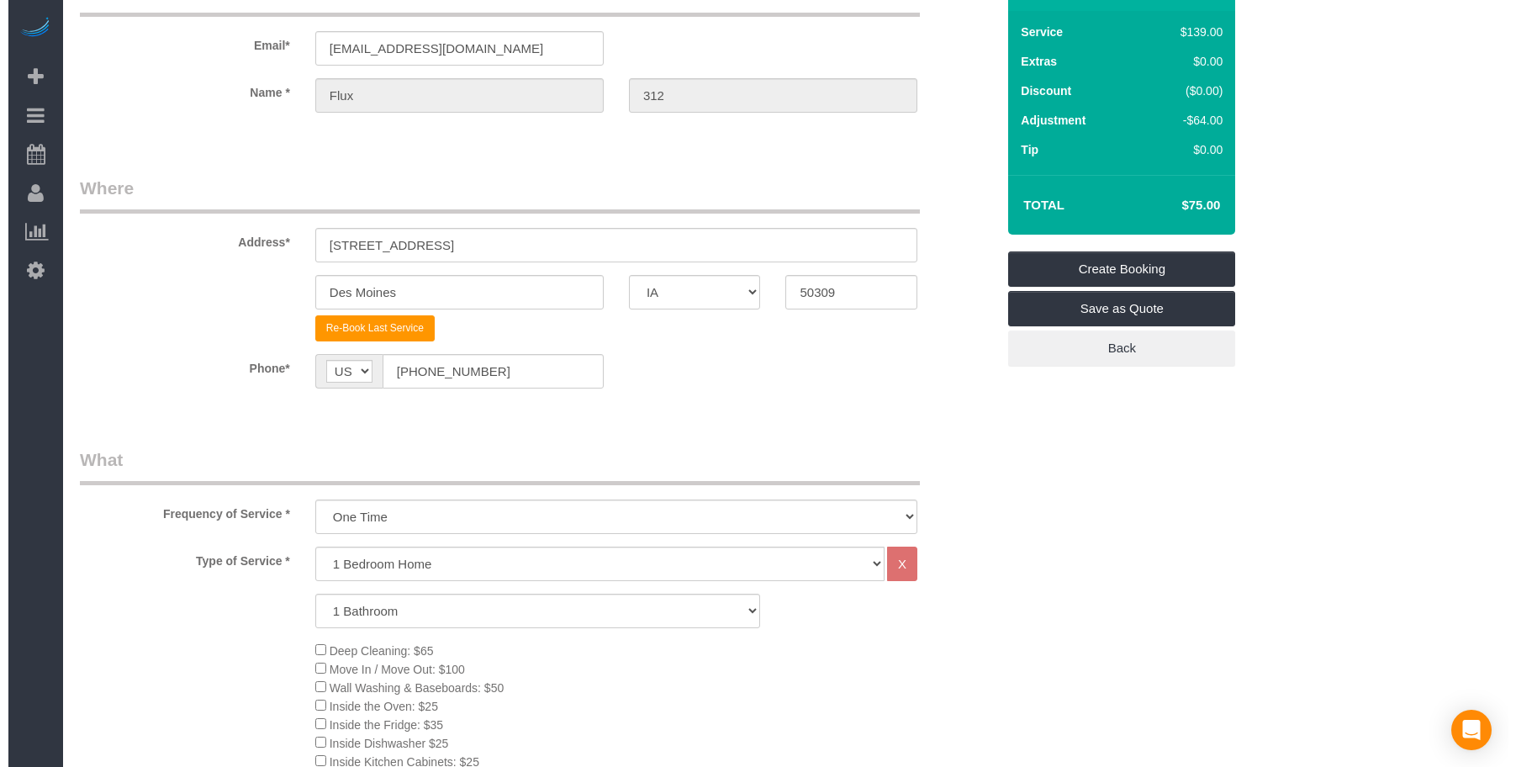
scroll to position [0, 0]
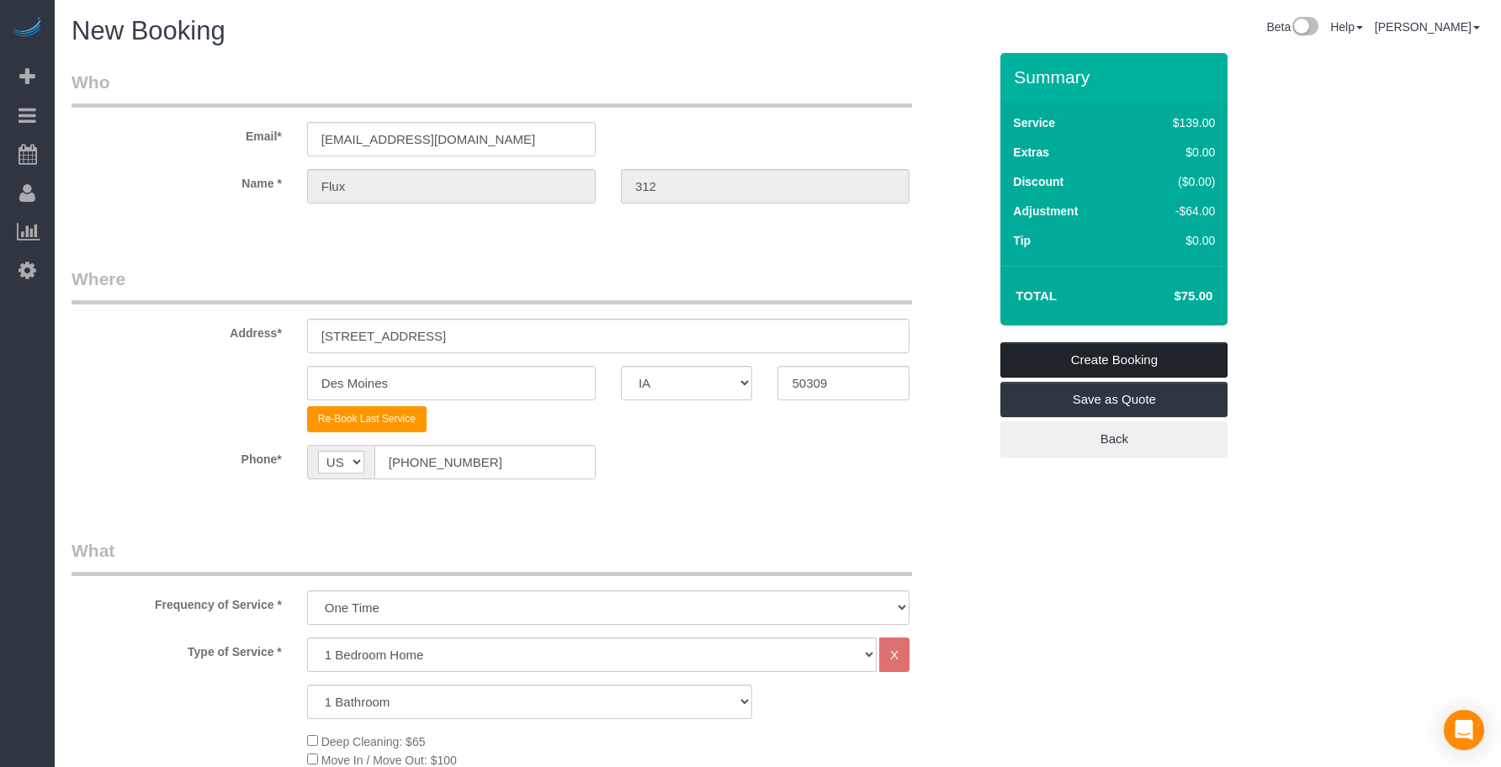
drag, startPoint x: 1071, startPoint y: 347, endPoint x: 1088, endPoint y: 358, distance: 20.1
click at [1071, 347] on link "Create Booking" at bounding box center [1113, 359] width 227 height 35
